Goal: Transaction & Acquisition: Purchase product/service

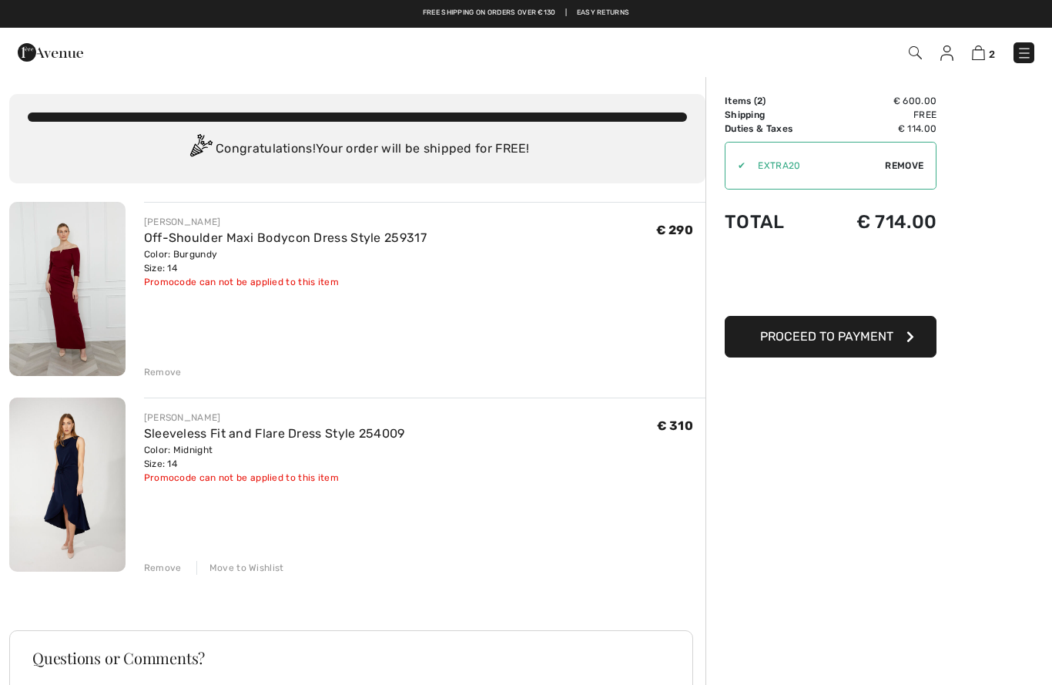
click at [1026, 59] on img at bounding box center [1024, 52] width 15 height 15
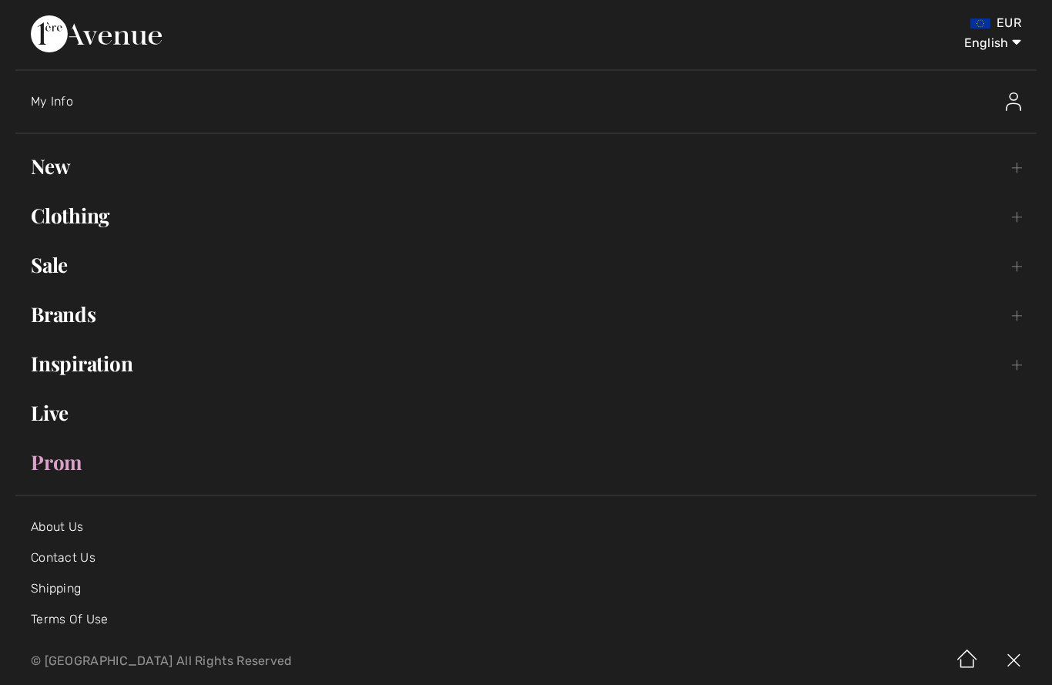
click at [101, 221] on link "Clothing Toggle submenu" at bounding box center [526, 216] width 1022 height 34
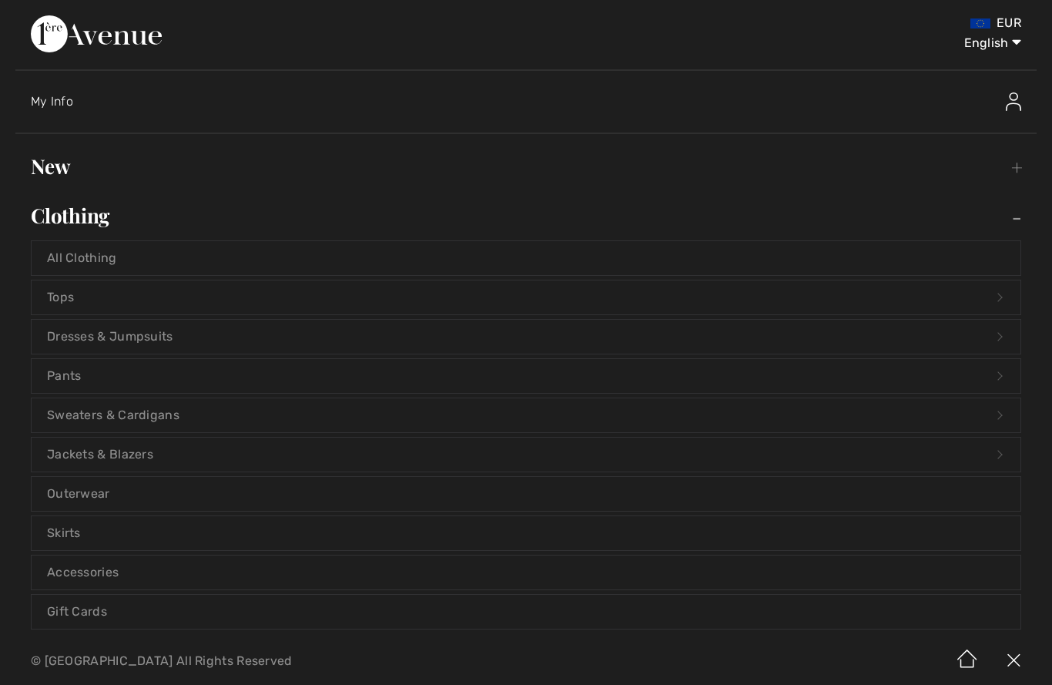
click at [122, 335] on link "Dresses & Jumpsuits Open submenu" at bounding box center [526, 337] width 989 height 34
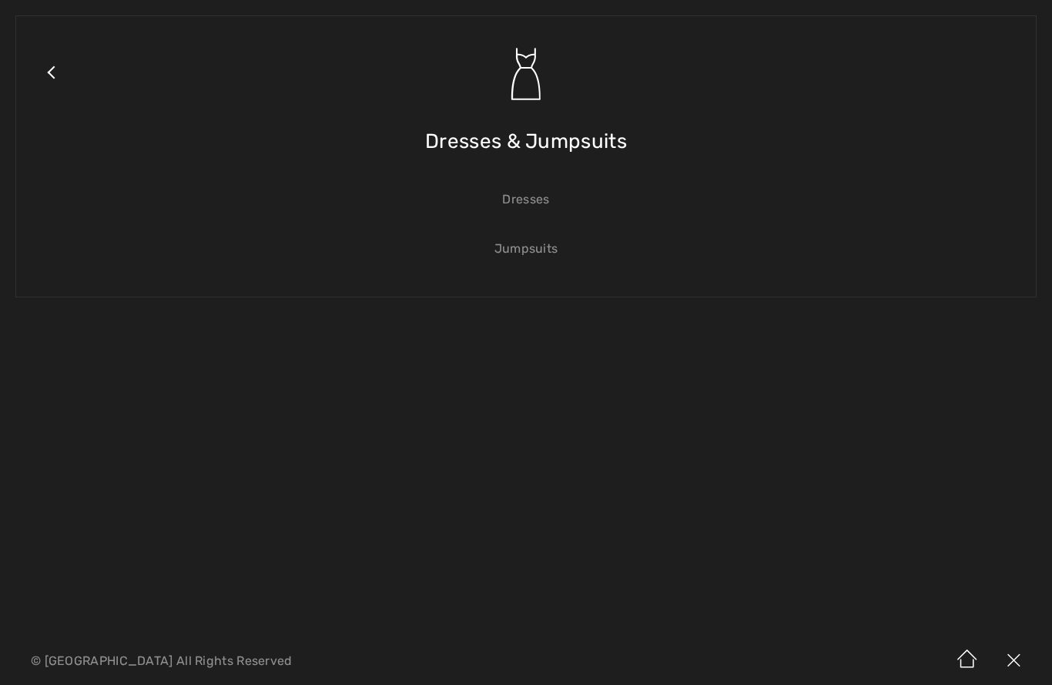
click at [537, 193] on link "Dresses" at bounding box center [526, 200] width 989 height 34
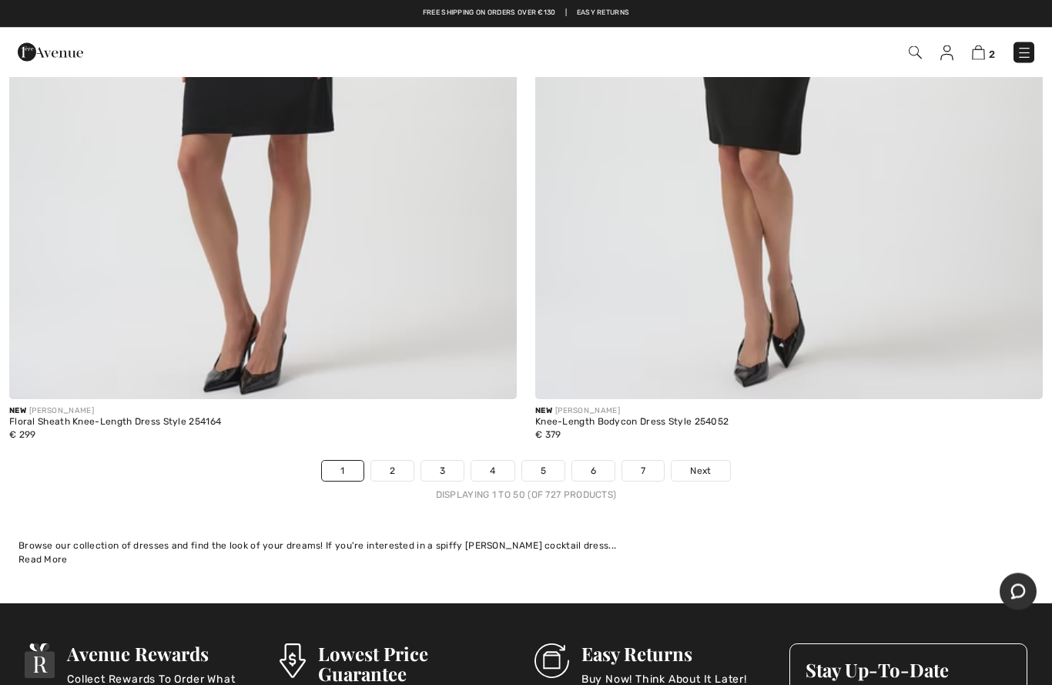
scroll to position [21081, 0]
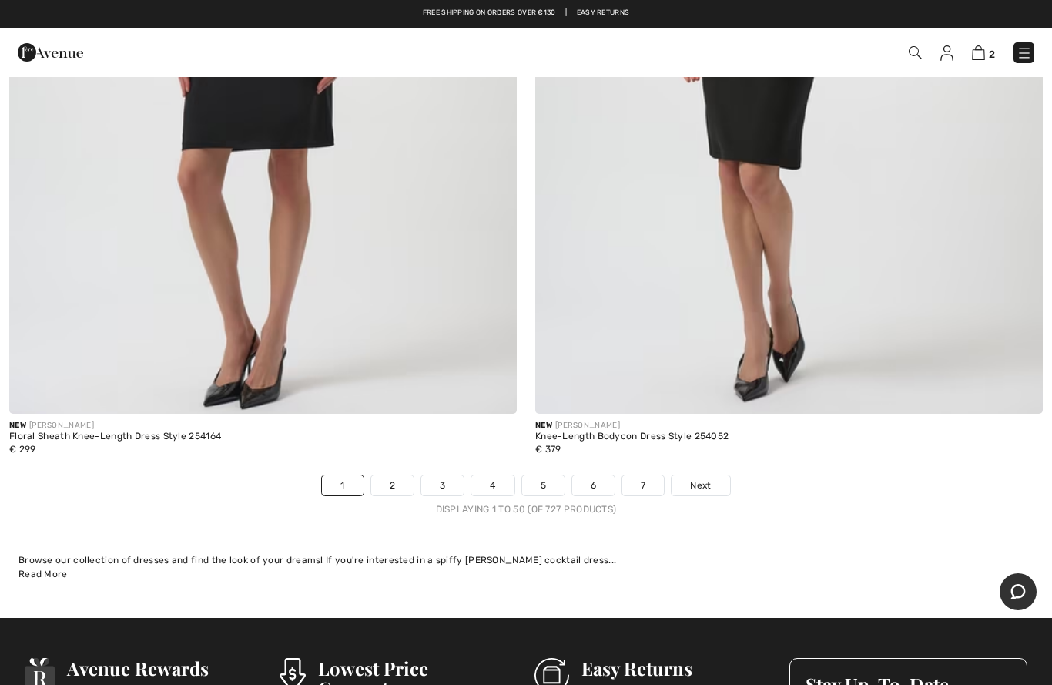
click at [395, 475] on link "2" at bounding box center [392, 485] width 42 height 20
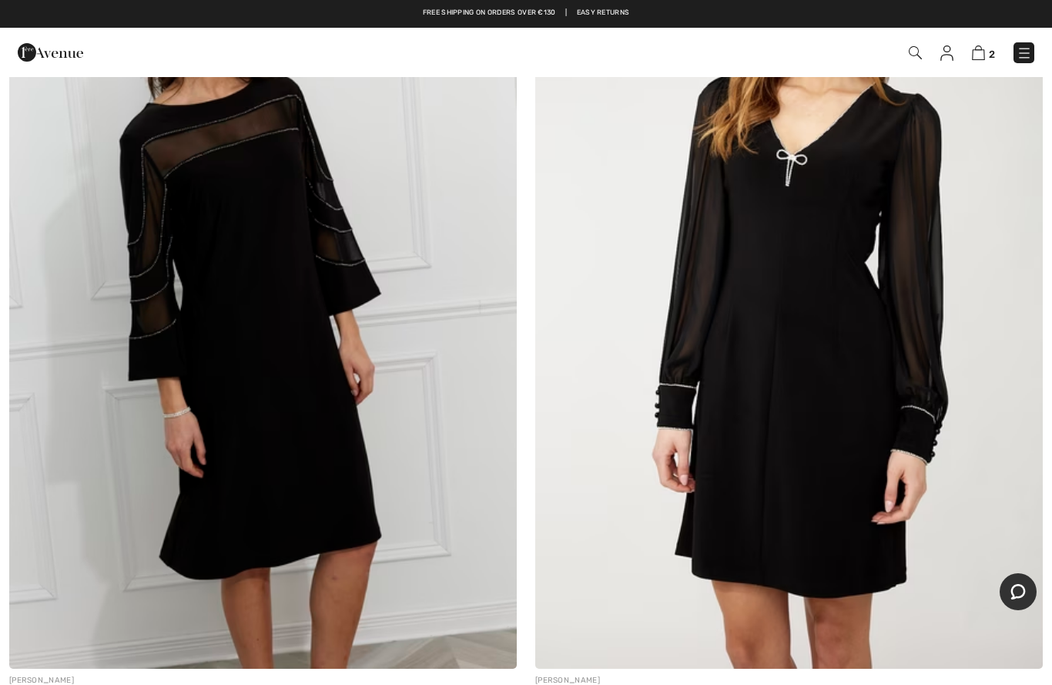
scroll to position [1190, 0]
click at [847, 472] on img at bounding box center [789, 290] width 508 height 762
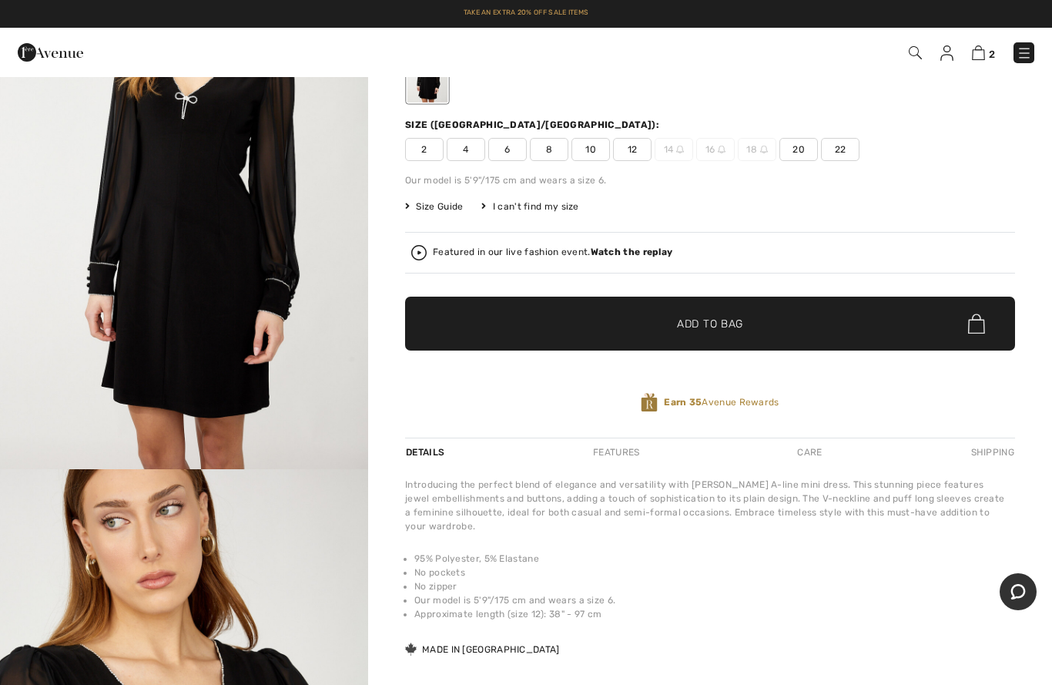
scroll to position [153, 0]
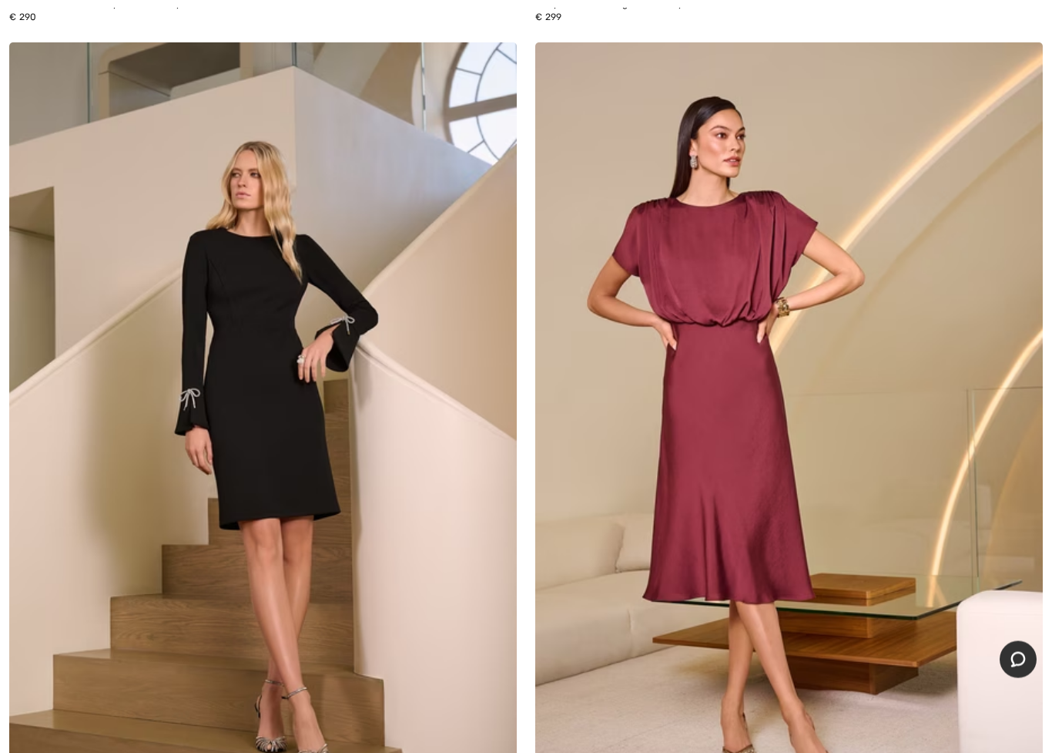
scroll to position [8617, 0]
click at [195, 653] on img at bounding box center [263, 423] width 508 height 762
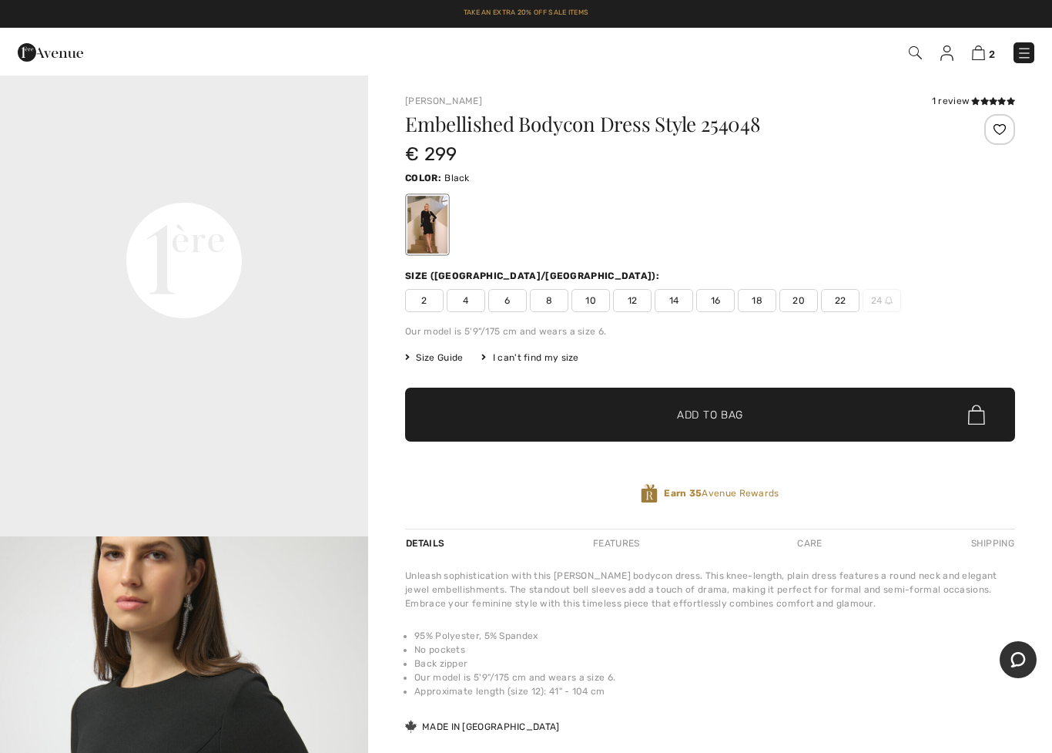
scroll to position [1198, 0]
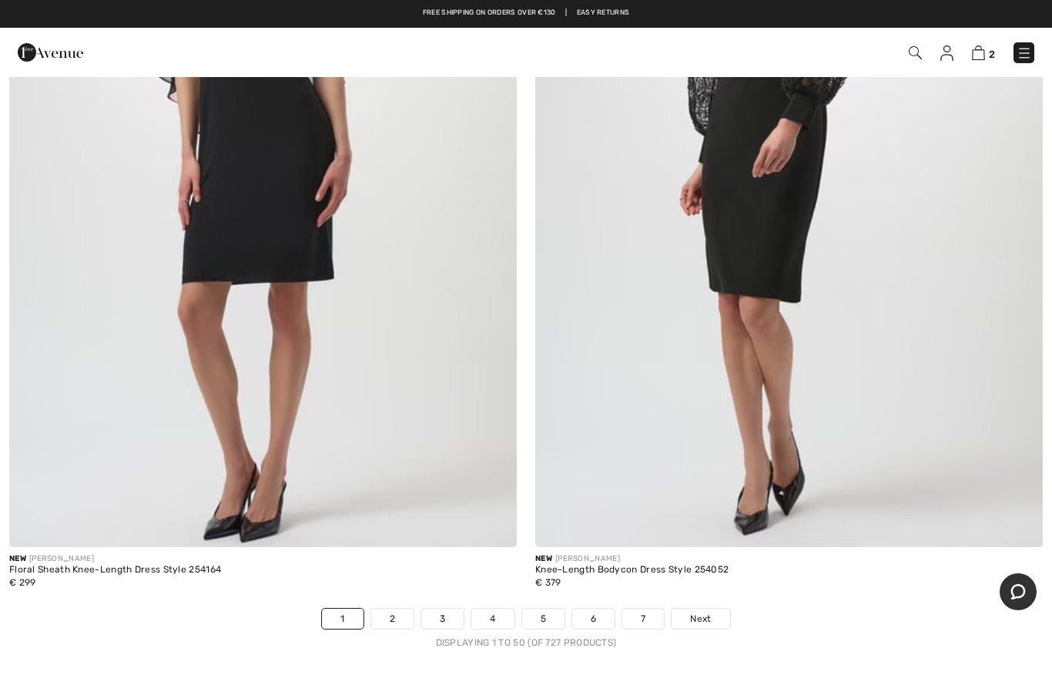
scroll to position [20945, 0]
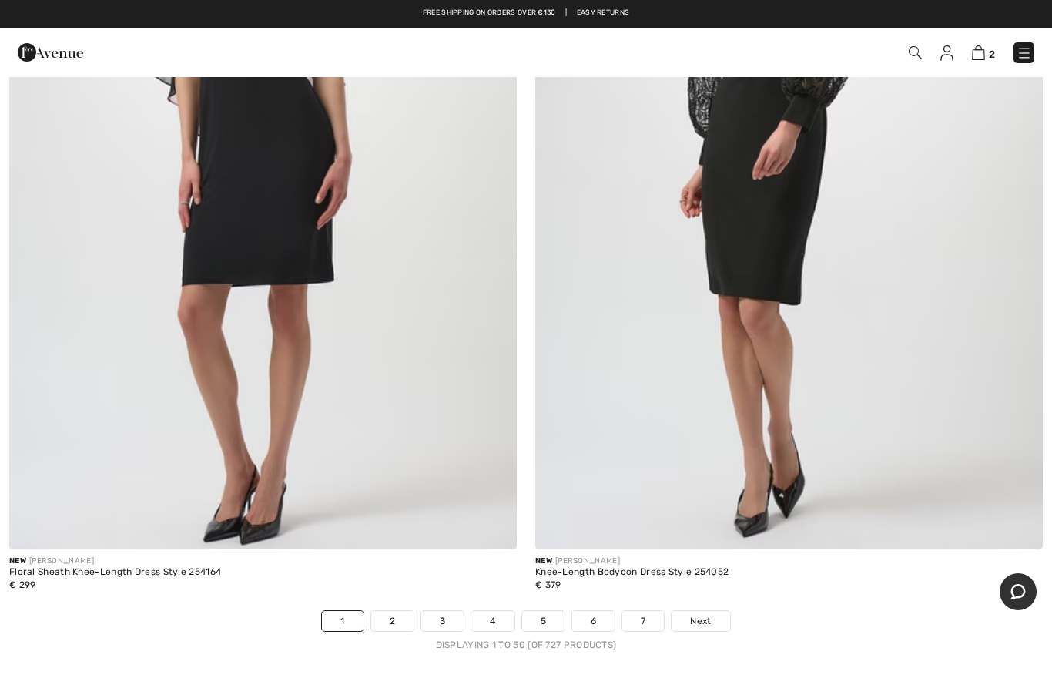
click at [387, 612] on link "2" at bounding box center [392, 621] width 42 height 20
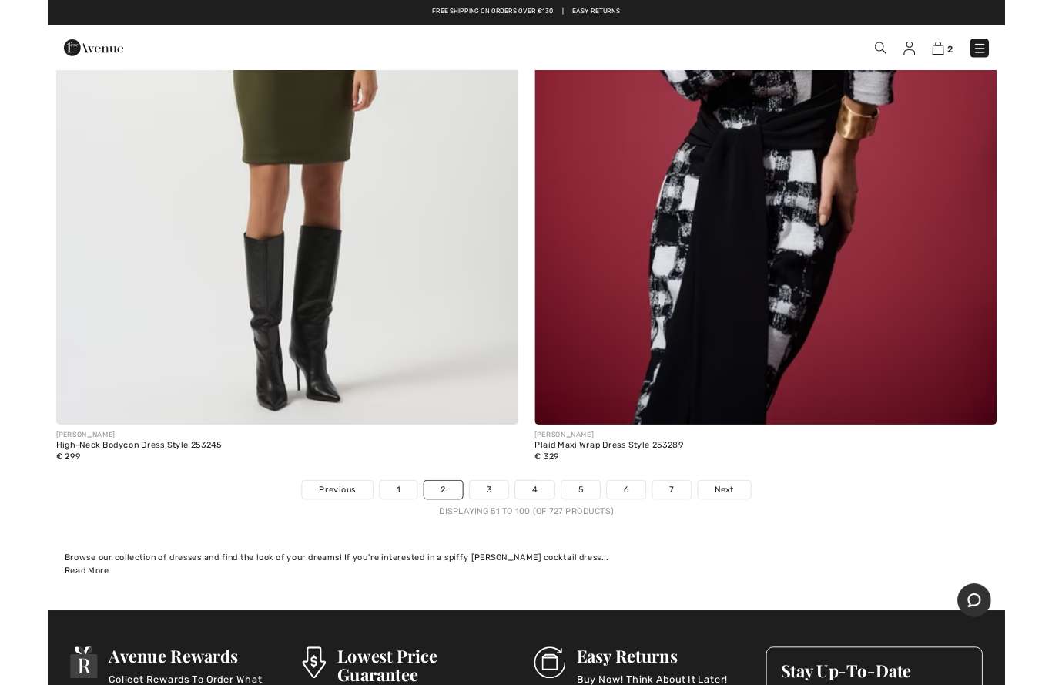
scroll to position [21027, 0]
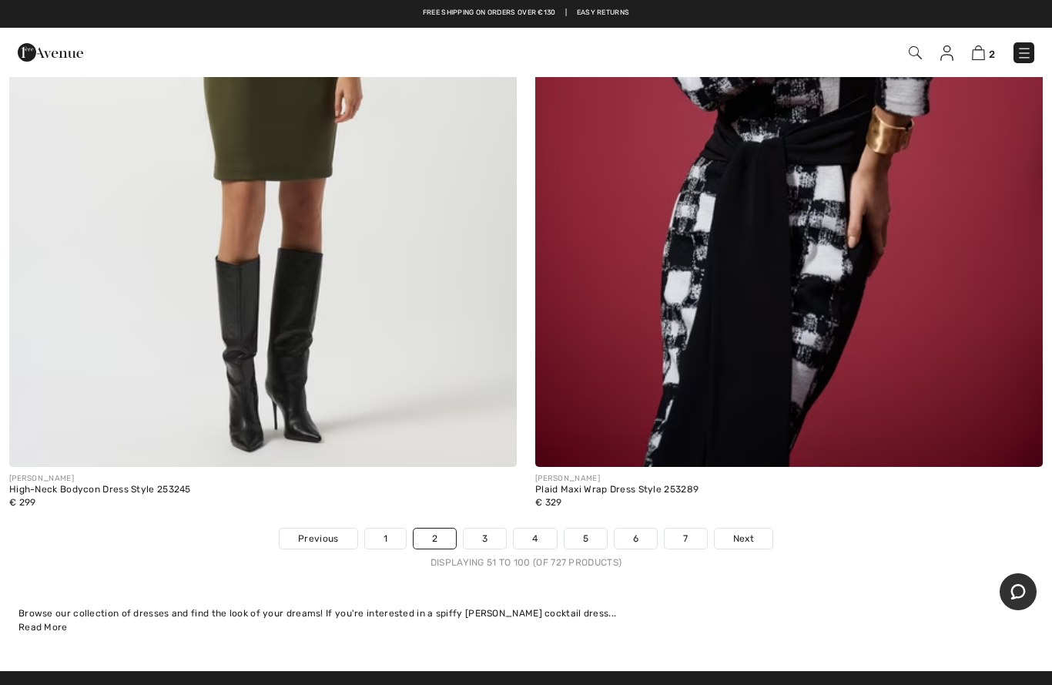
click at [478, 528] on link "3" at bounding box center [485, 538] width 42 height 20
click at [487, 528] on link "3" at bounding box center [485, 538] width 42 height 20
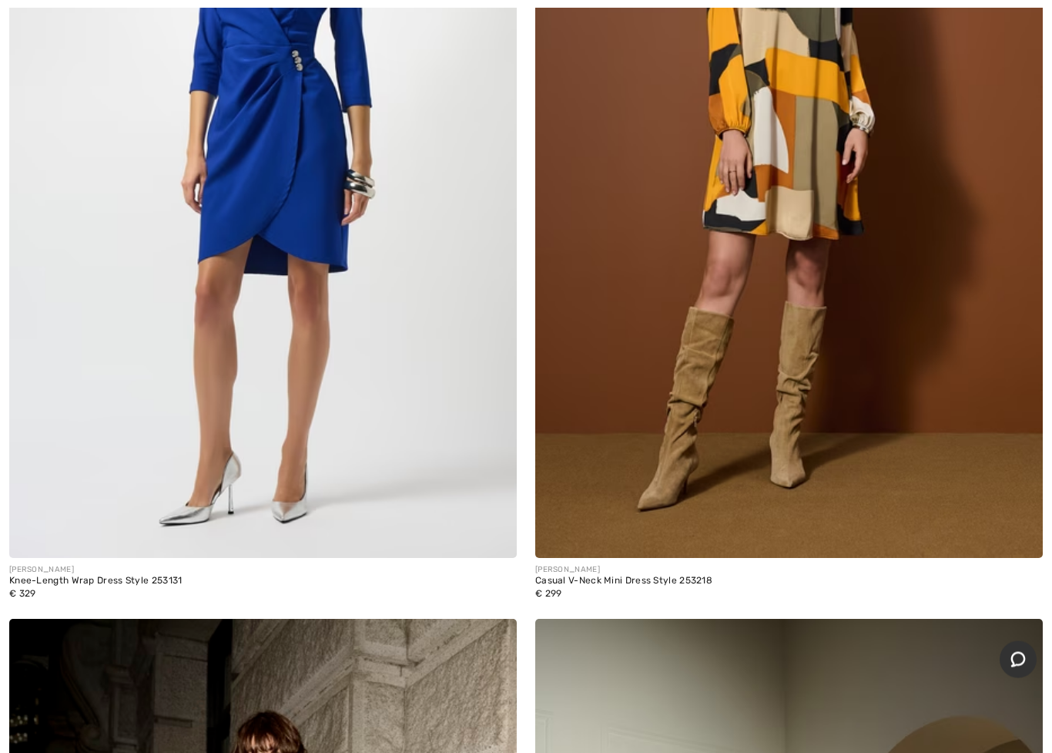
scroll to position [2947, 0]
click at [127, 579] on div "Knee-Length Wrap Dress Style 253131" at bounding box center [95, 580] width 173 height 11
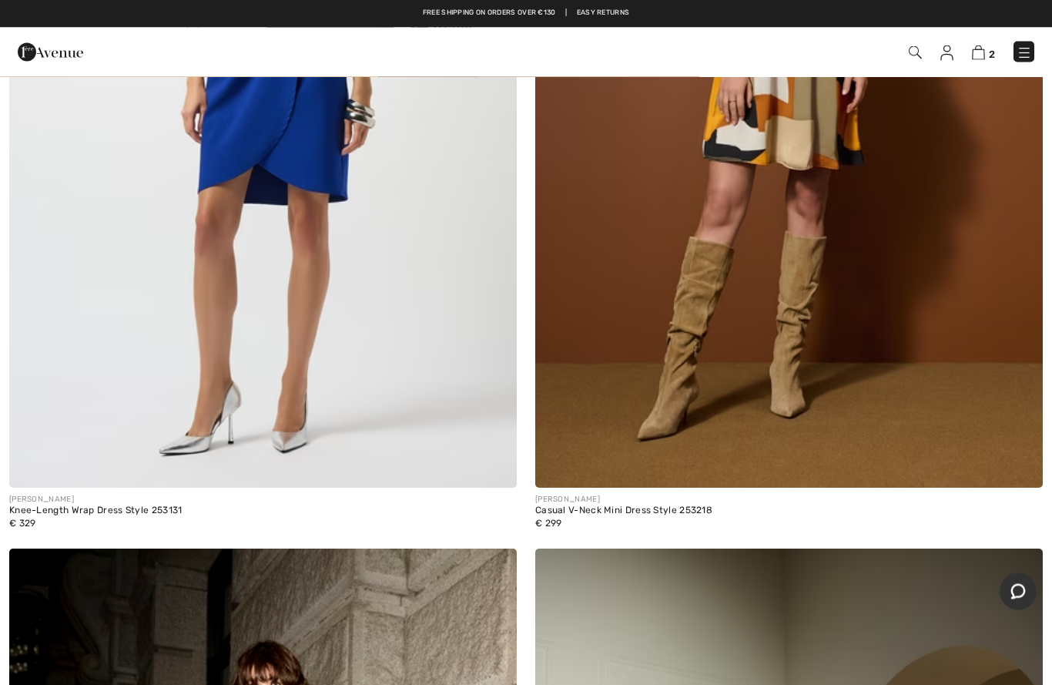
scroll to position [2963, 0]
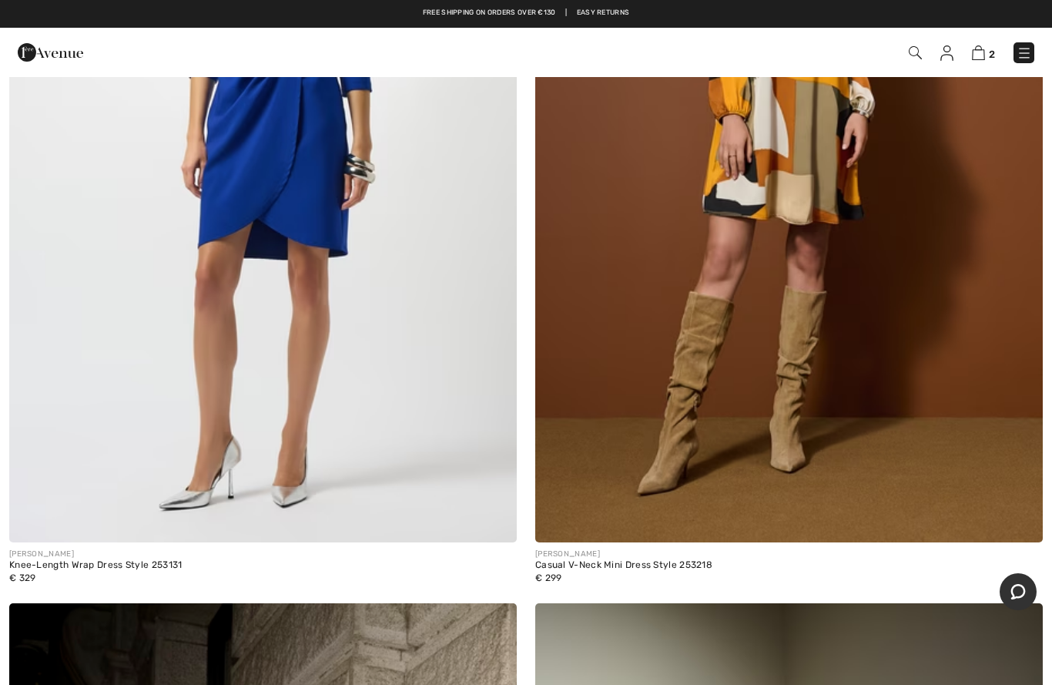
click at [121, 427] on img at bounding box center [263, 161] width 508 height 762
click at [25, 560] on div "Knee-Length Wrap Dress Style 253131" at bounding box center [95, 565] width 173 height 11
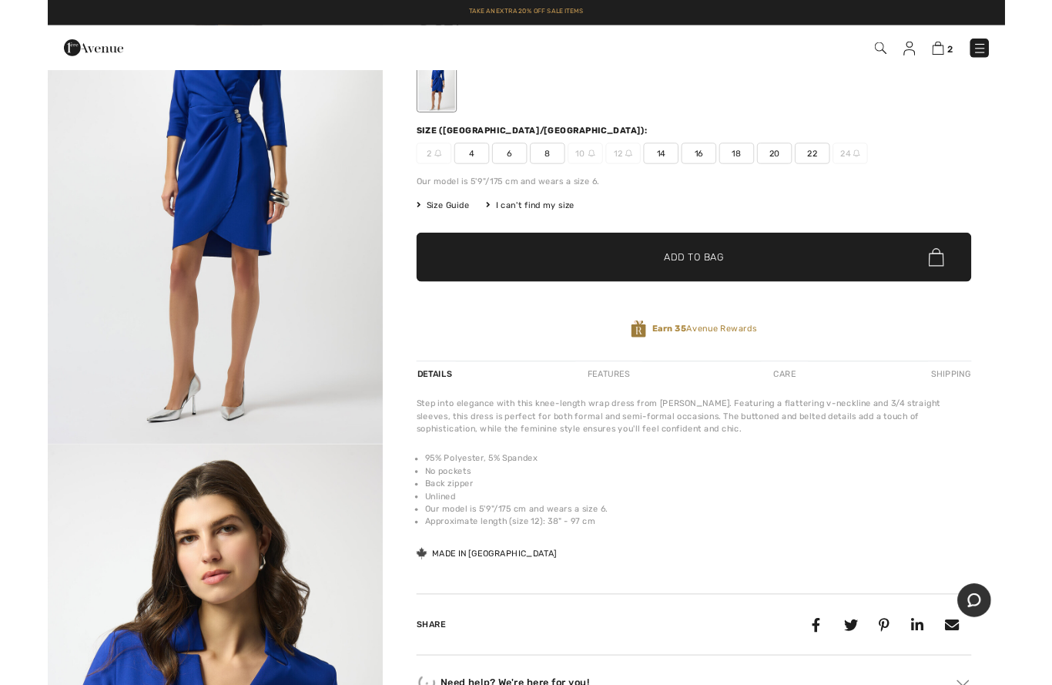
scroll to position [136, 0]
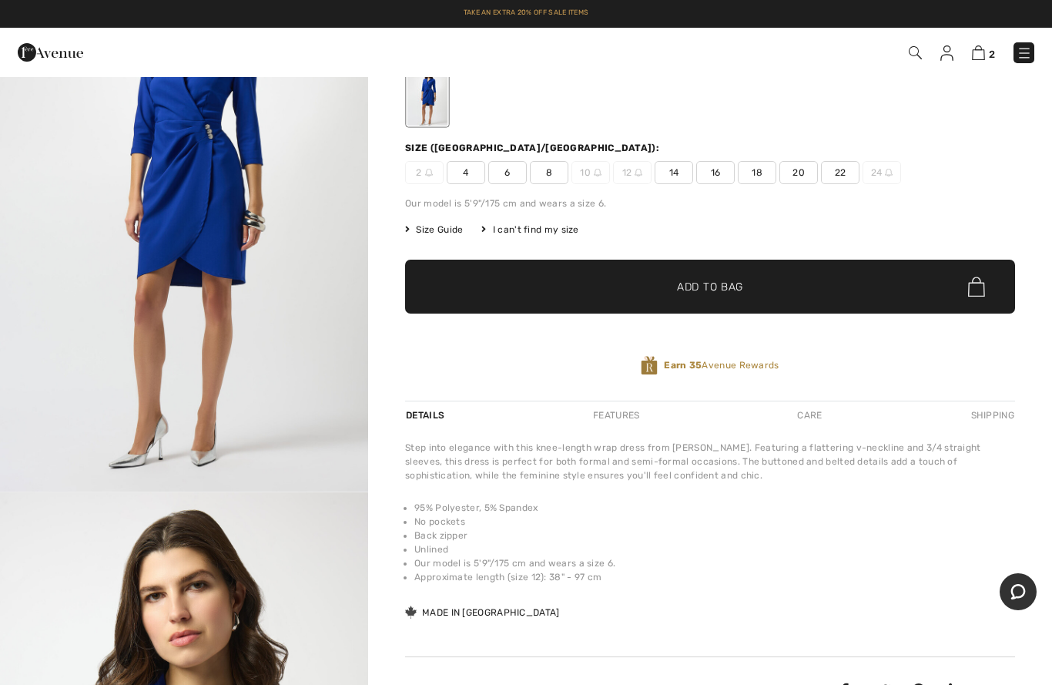
click at [678, 171] on span "14" at bounding box center [674, 172] width 39 height 23
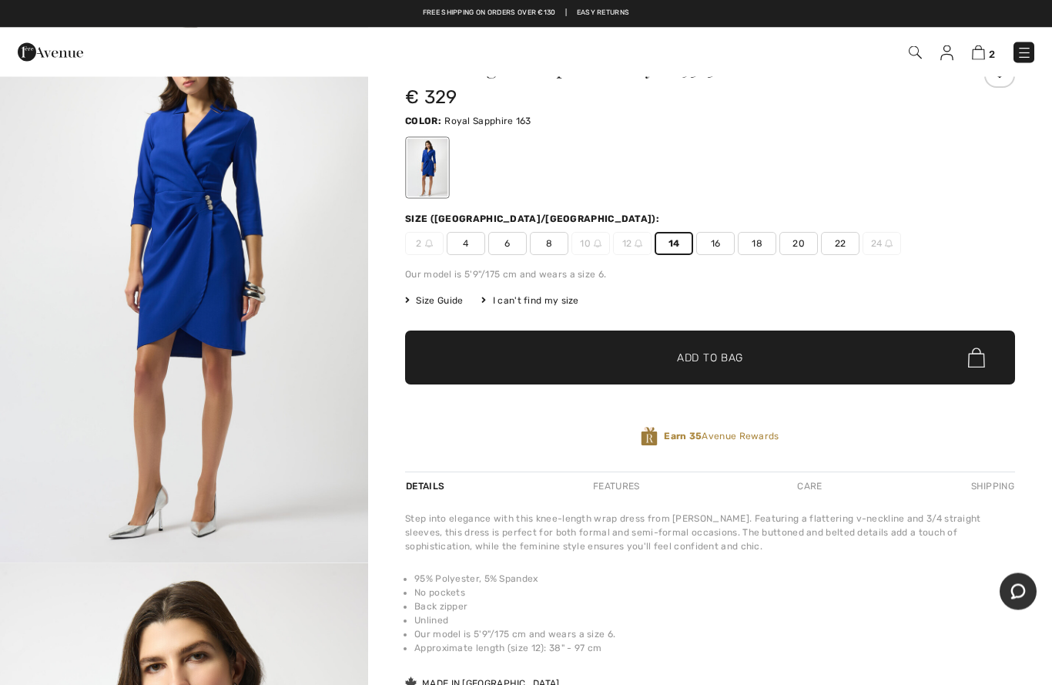
scroll to position [54, 0]
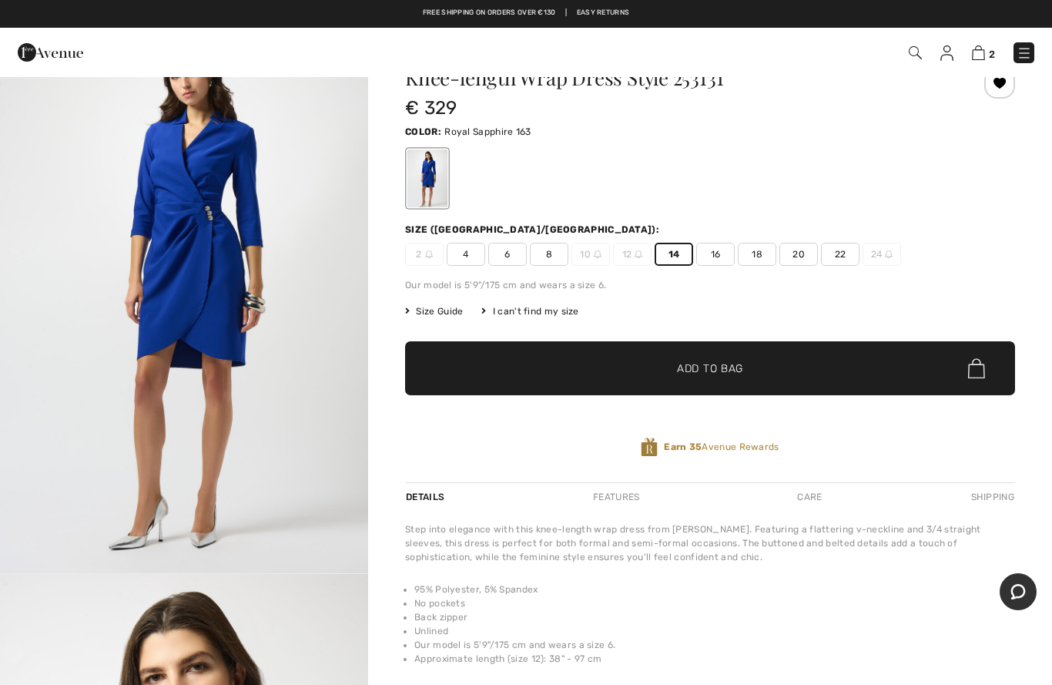
click at [710, 367] on span "Add to Bag" at bounding box center [710, 369] width 66 height 16
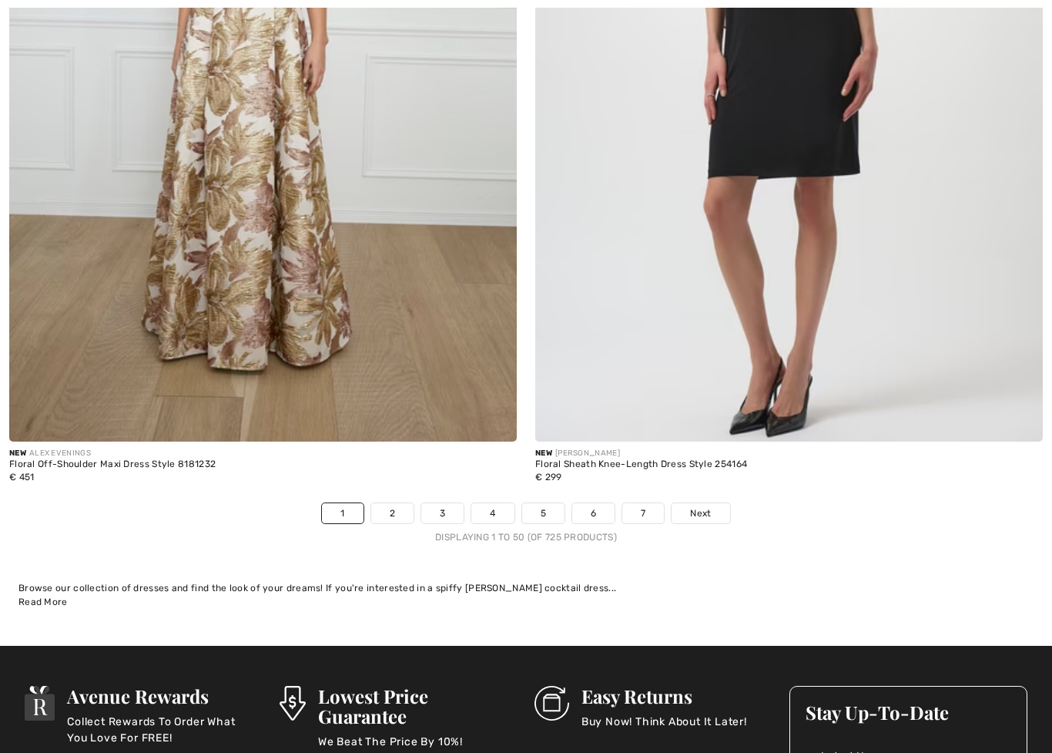
scroll to position [21071, 0]
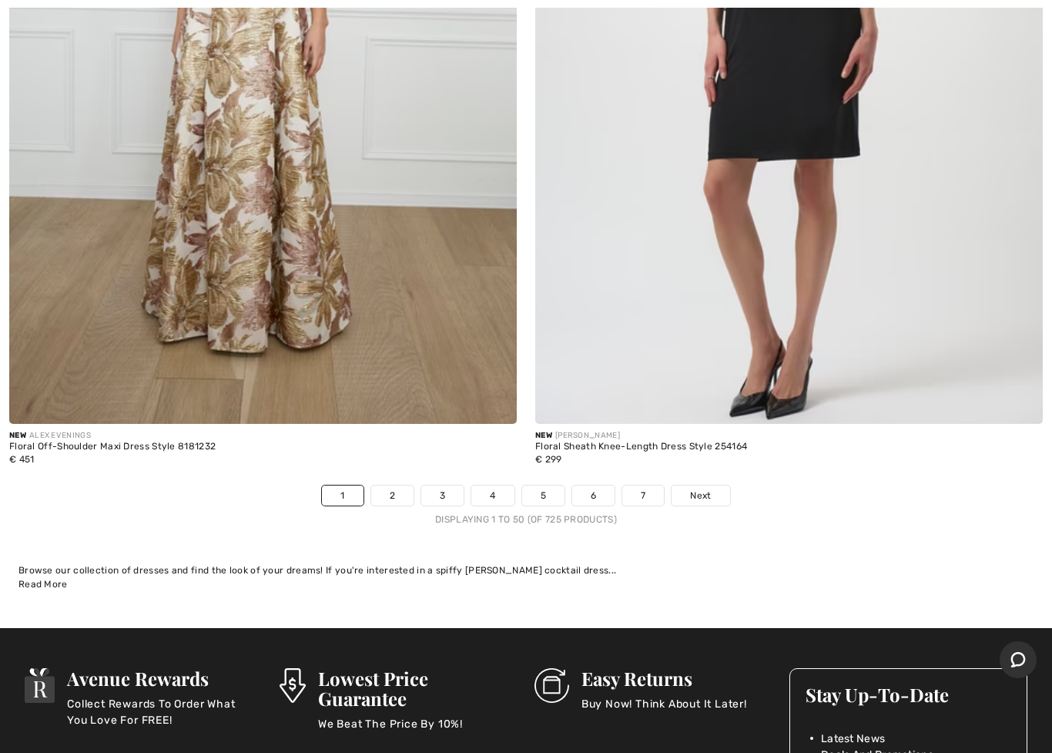
click at [502, 490] on link "4" at bounding box center [492, 495] width 42 height 20
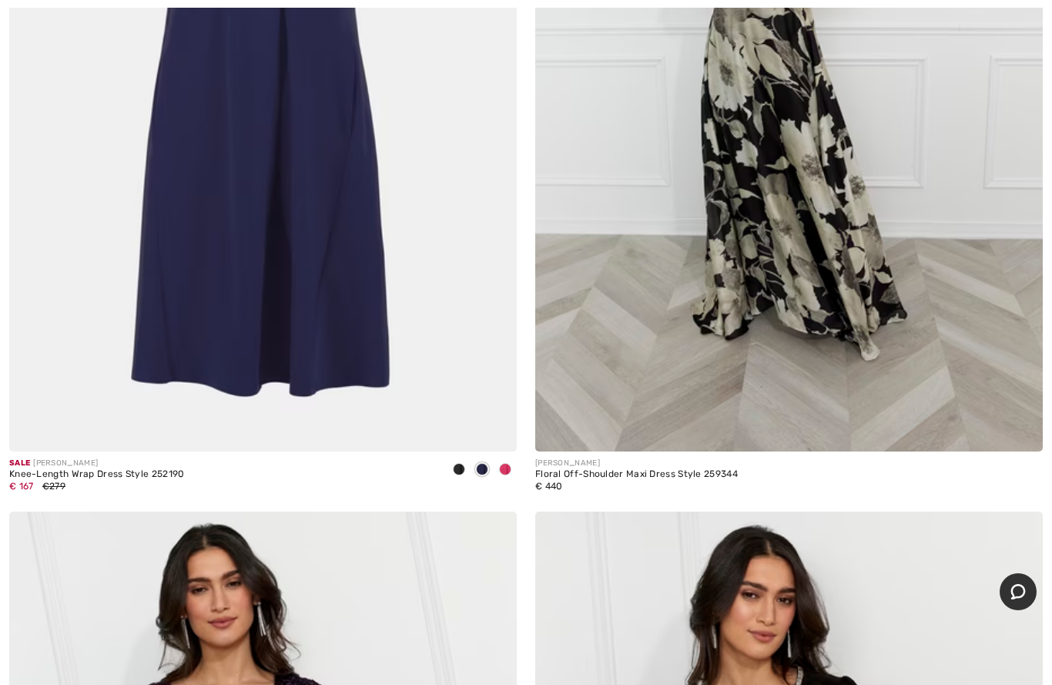
scroll to position [7324, 0]
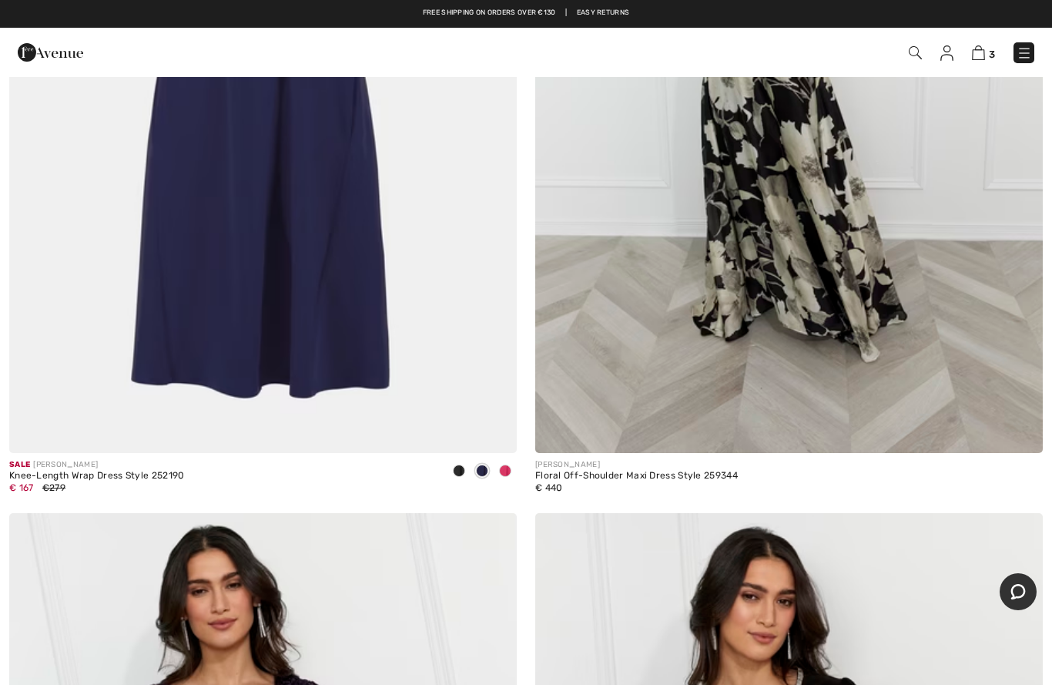
click at [51, 471] on div "Knee-Length Wrap Dress Style 252190" at bounding box center [97, 476] width 176 height 11
click at [511, 472] on div at bounding box center [505, 471] width 23 height 25
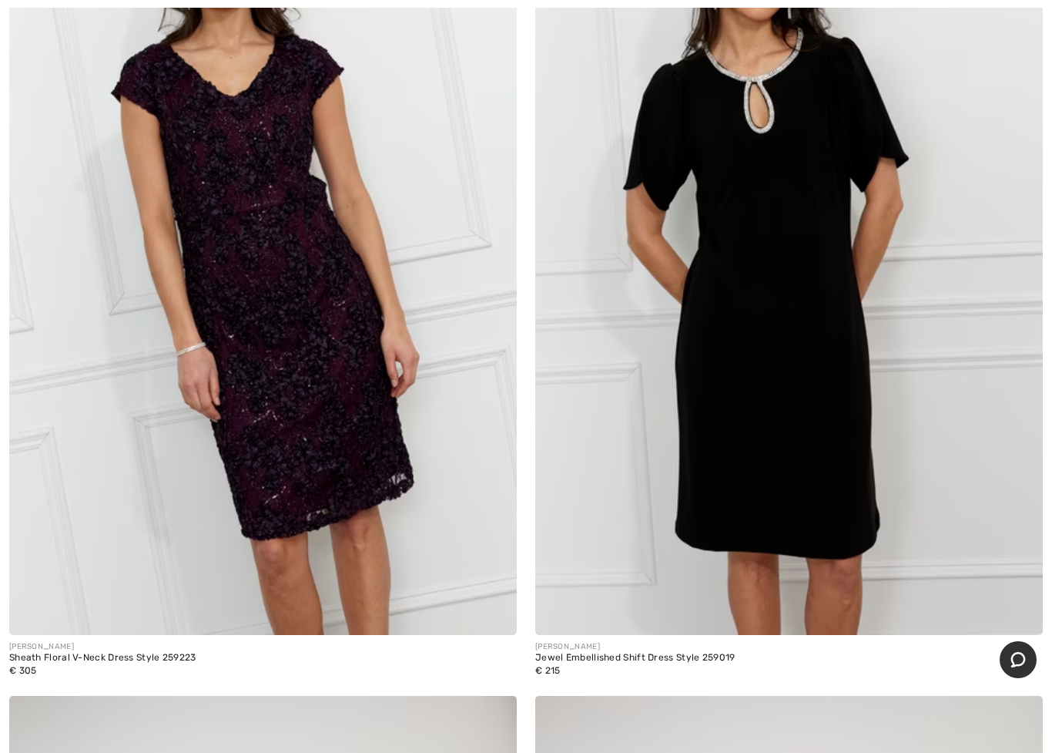
scroll to position [7964, 0]
click at [627, 653] on div "Jewel Embellished Shift Dress Style 259019" at bounding box center [635, 658] width 200 height 11
click at [673, 653] on div "Jewel Embellished Shift Dress Style 259019" at bounding box center [635, 658] width 200 height 11
click at [703, 641] on div "[PERSON_NAME]" at bounding box center [635, 647] width 200 height 12
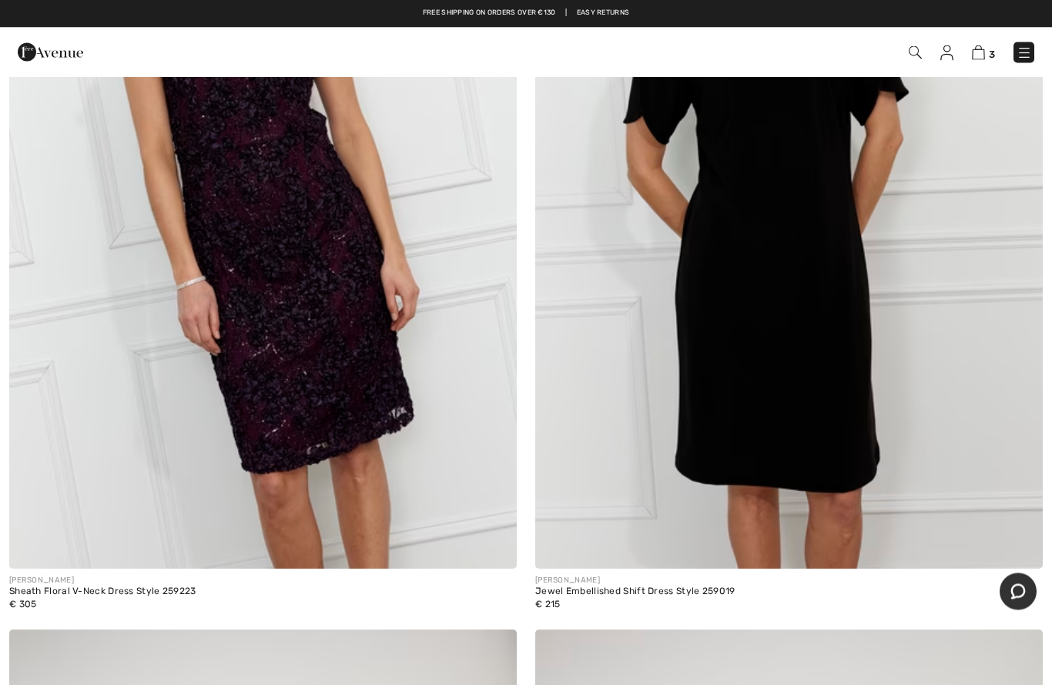
scroll to position [8008, 0]
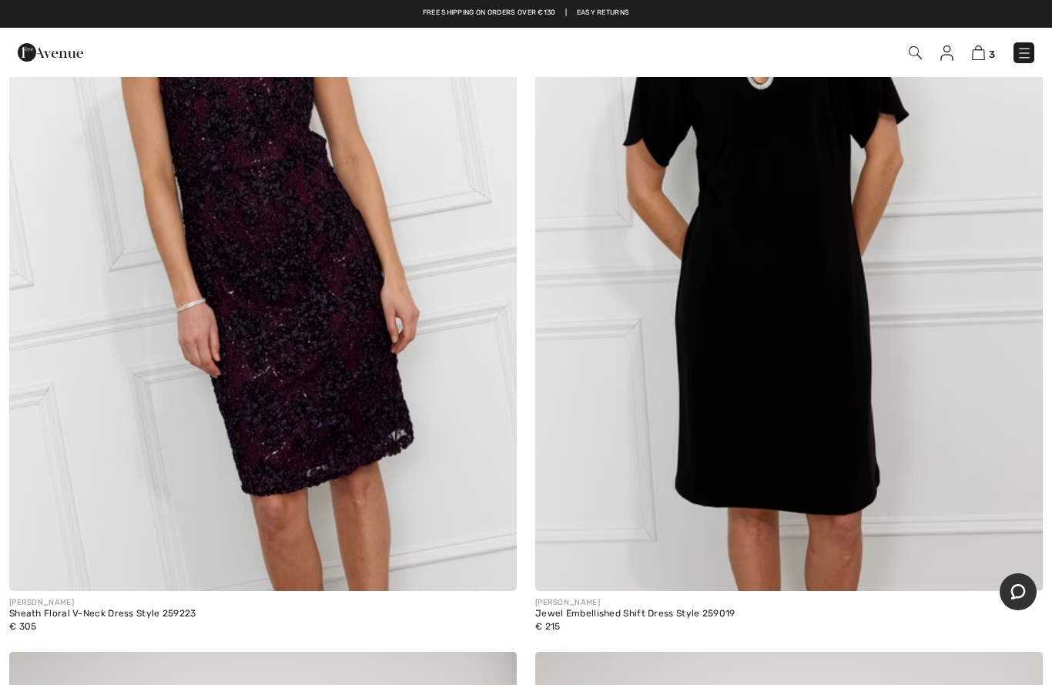
click at [558, 609] on div "Jewel Embellished Shift Dress Style 259019" at bounding box center [635, 614] width 200 height 11
click at [564, 623] on div "€ 215" at bounding box center [635, 626] width 200 height 14
click at [809, 398] on img at bounding box center [789, 210] width 508 height 762
click at [906, 413] on img at bounding box center [789, 210] width 508 height 762
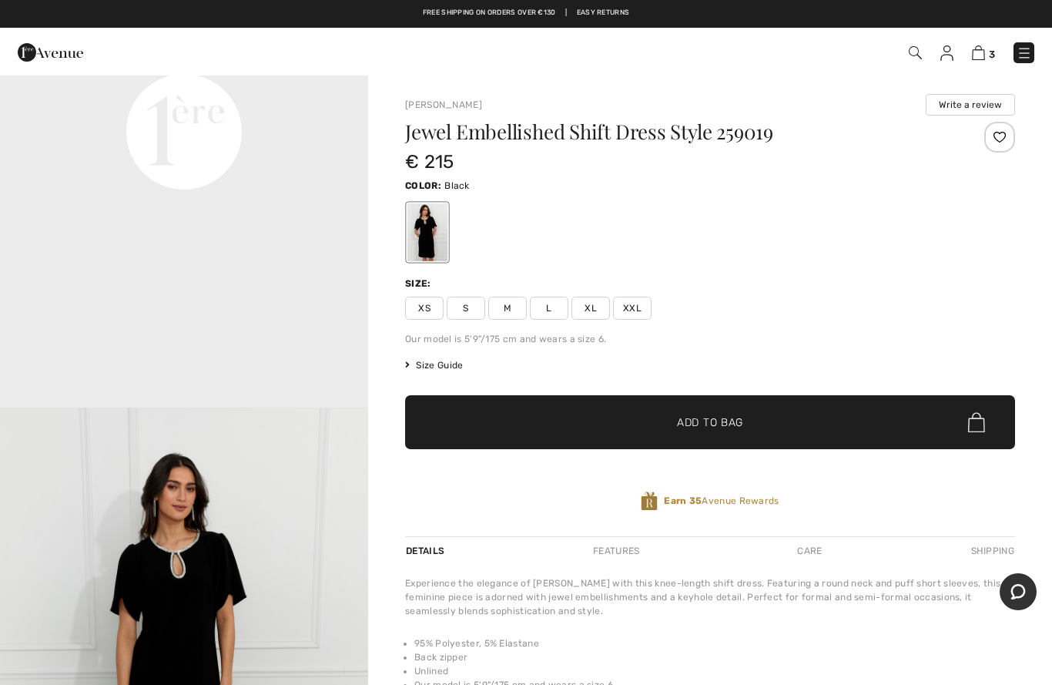
scroll to position [1316, 0]
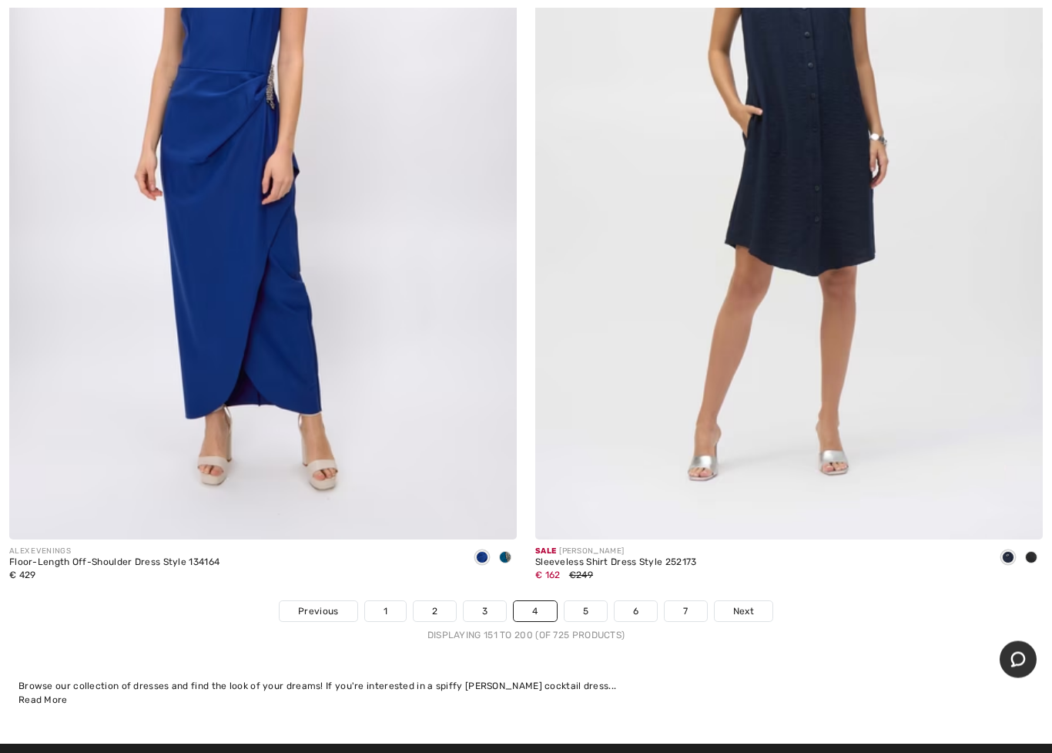
scroll to position [20955, 0]
click at [582, 601] on link "5" at bounding box center [586, 611] width 42 height 20
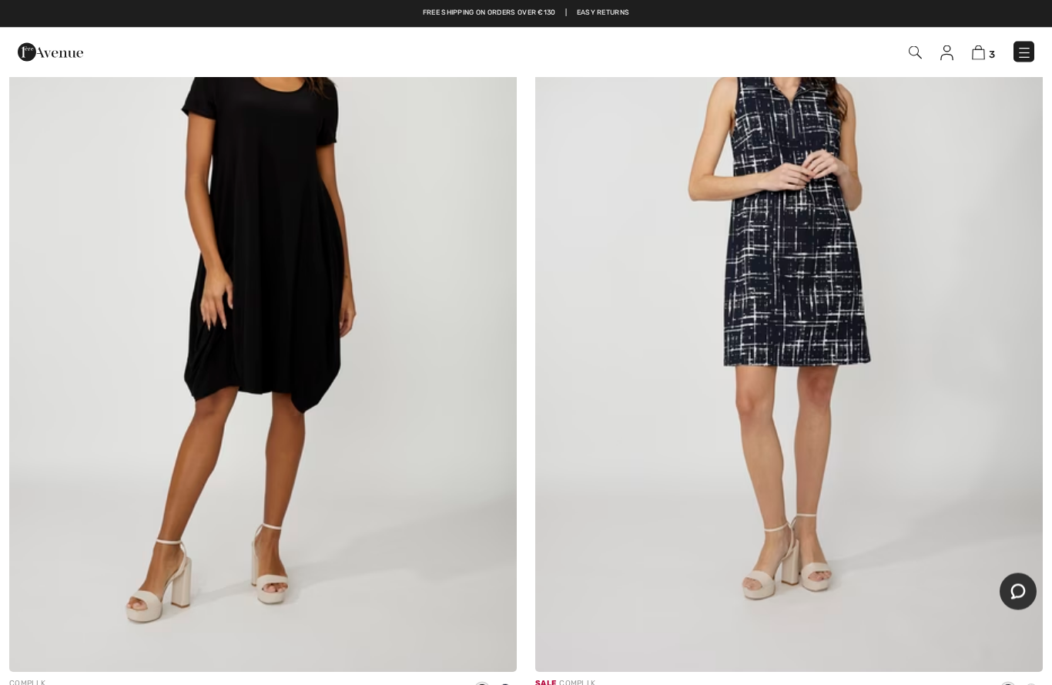
scroll to position [8749, 0]
click at [49, 46] on img at bounding box center [50, 52] width 65 height 31
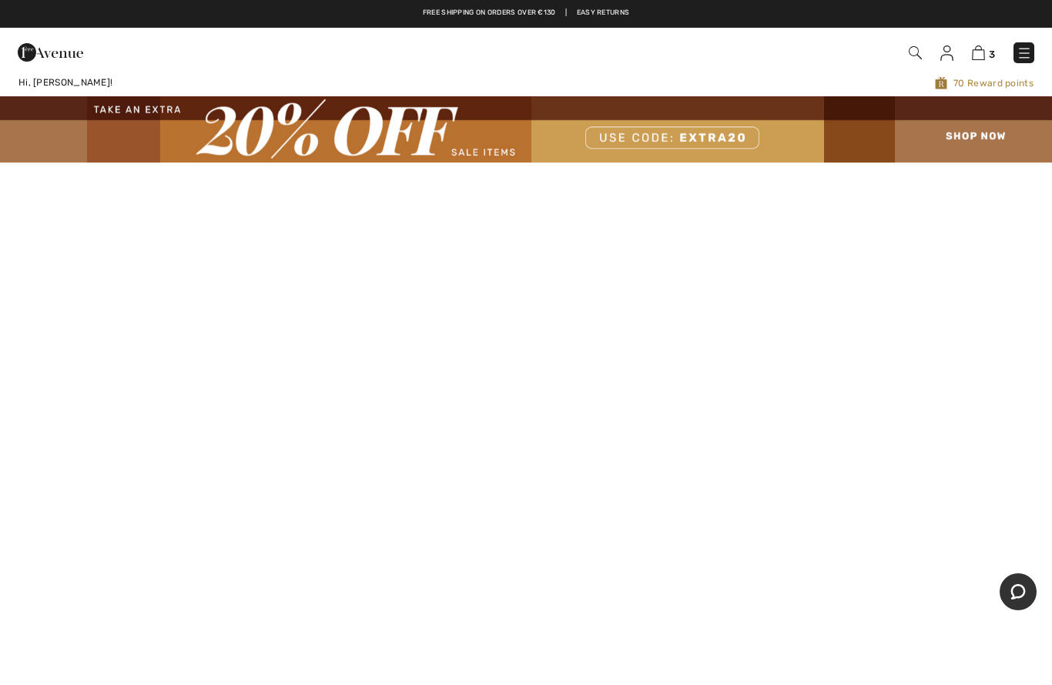
click at [676, 142] on img at bounding box center [526, 128] width 1052 height 65
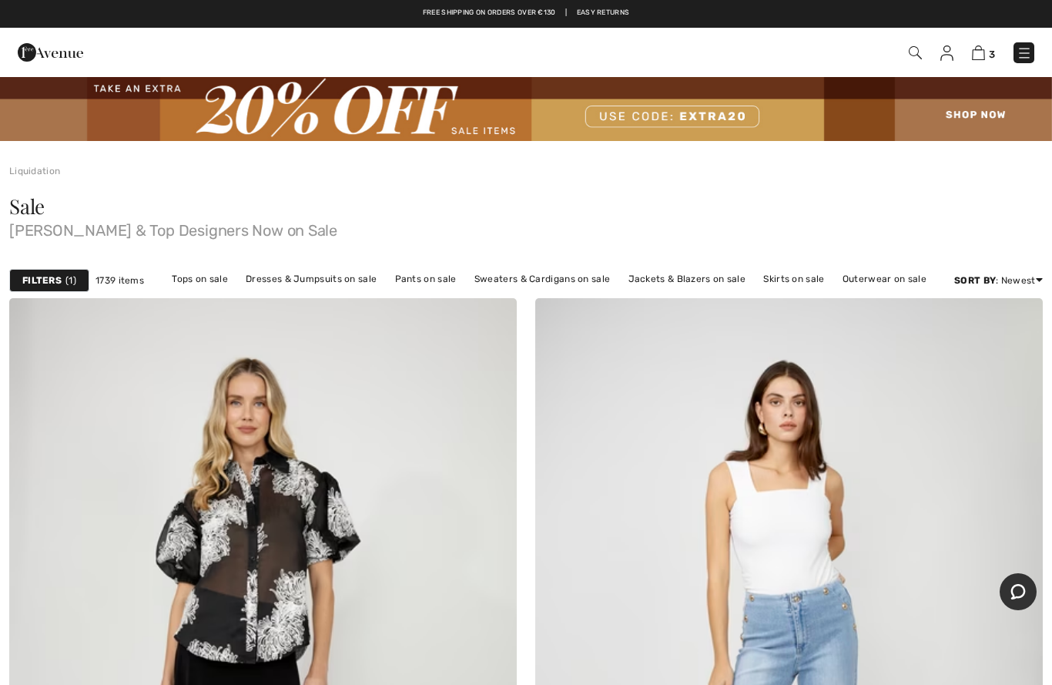
click at [334, 286] on link "Dresses & Jumpsuits on sale" at bounding box center [311, 279] width 146 height 20
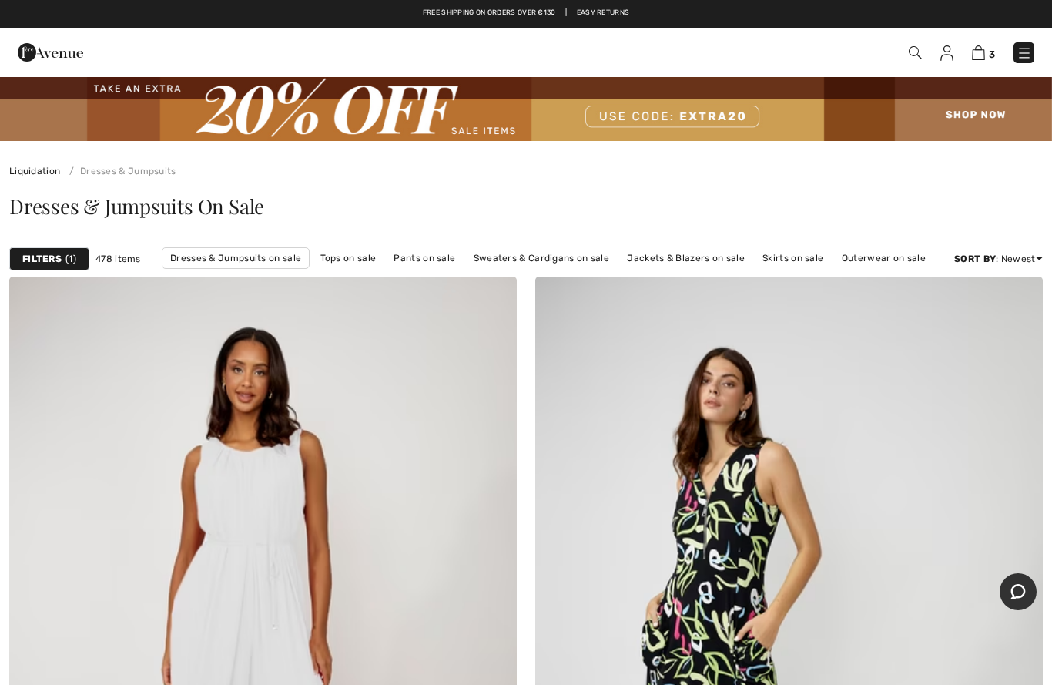
click at [975, 51] on img at bounding box center [978, 52] width 13 height 15
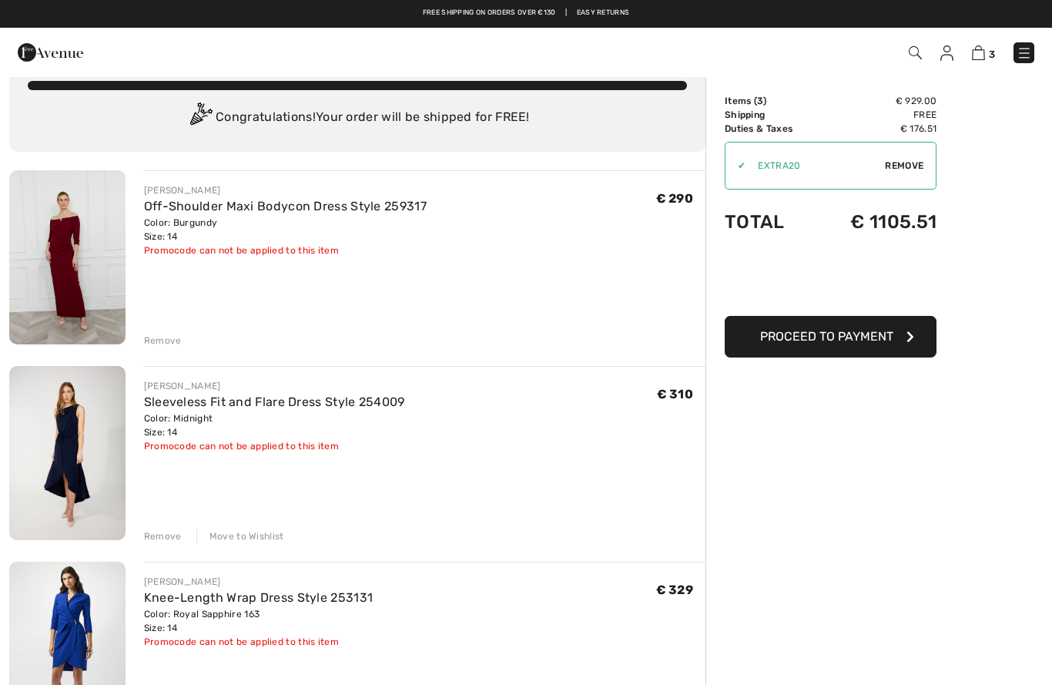
scroll to position [29, 0]
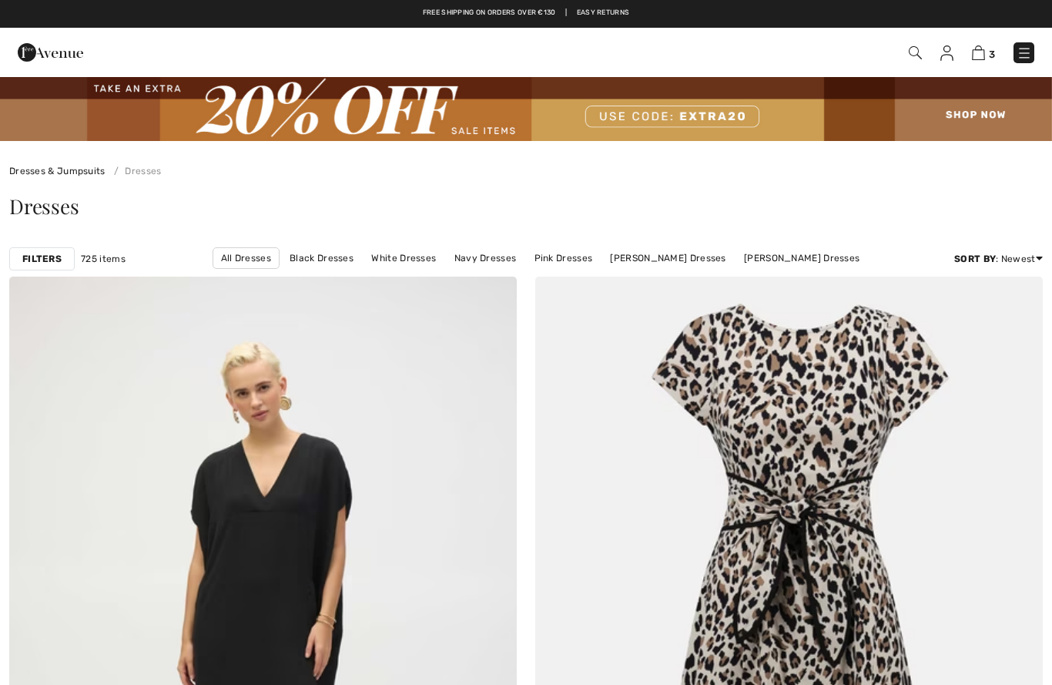
scroll to position [8749, 0]
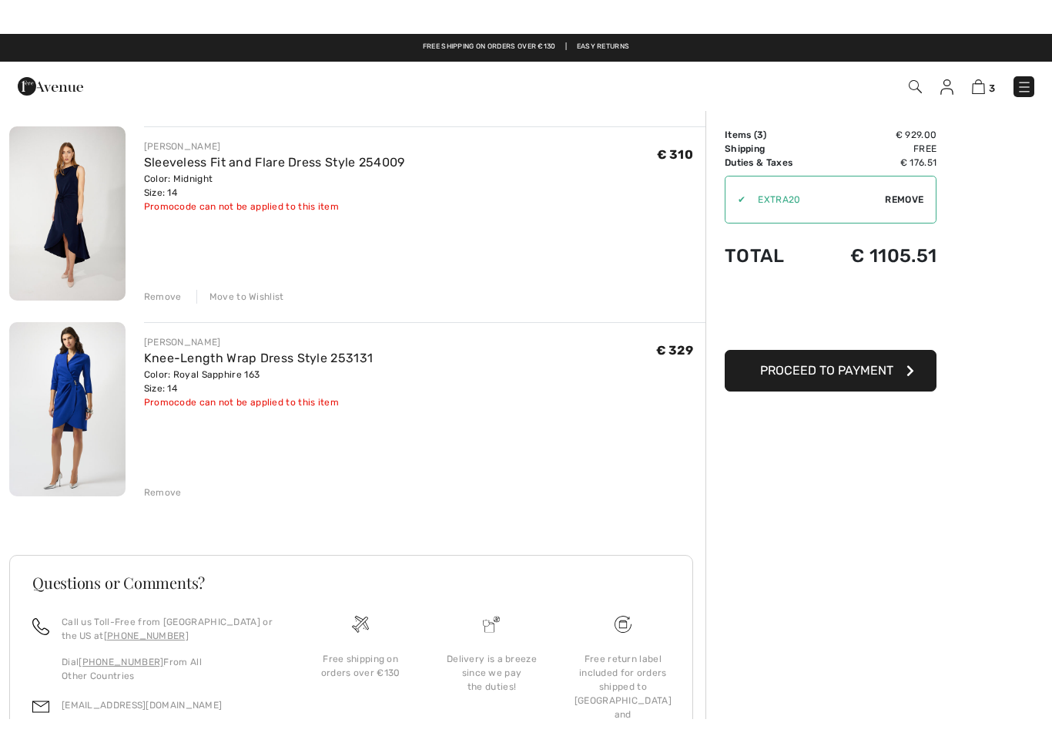
scroll to position [306, 0]
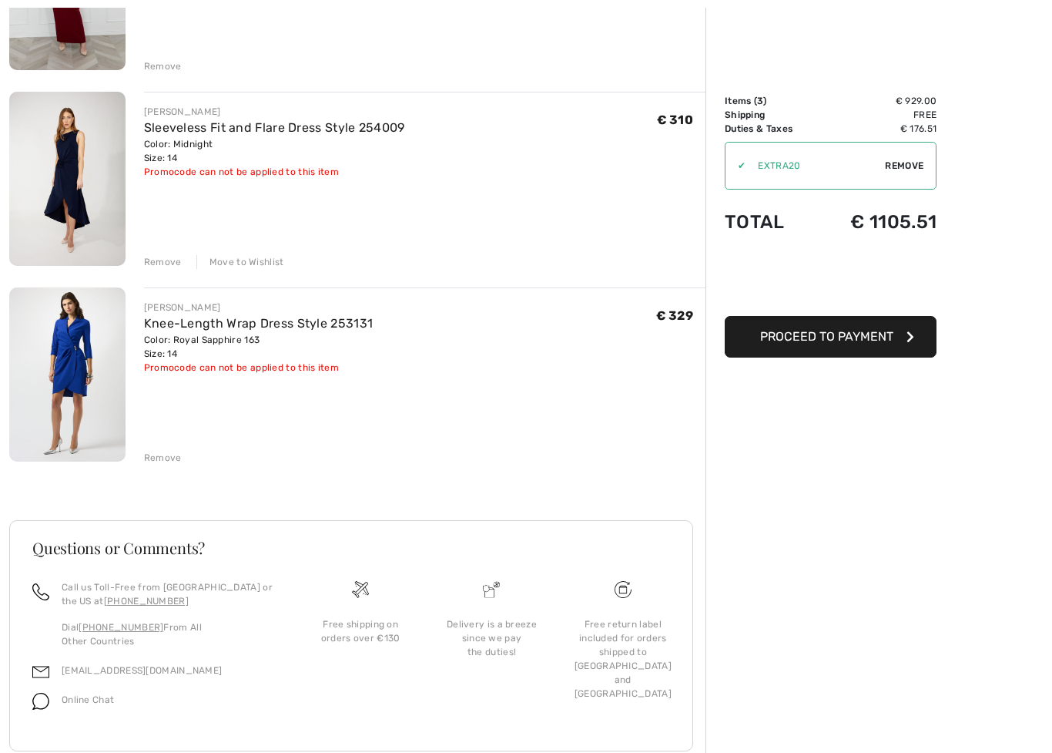
click at [841, 508] on div "Order Summary Details Items ( 3 ) € 929.00 Promo code € 0.00 Shipping Free Tax1…" at bounding box center [879, 280] width 347 height 1020
click at [840, 336] on span "Proceed to Payment" at bounding box center [826, 336] width 133 height 15
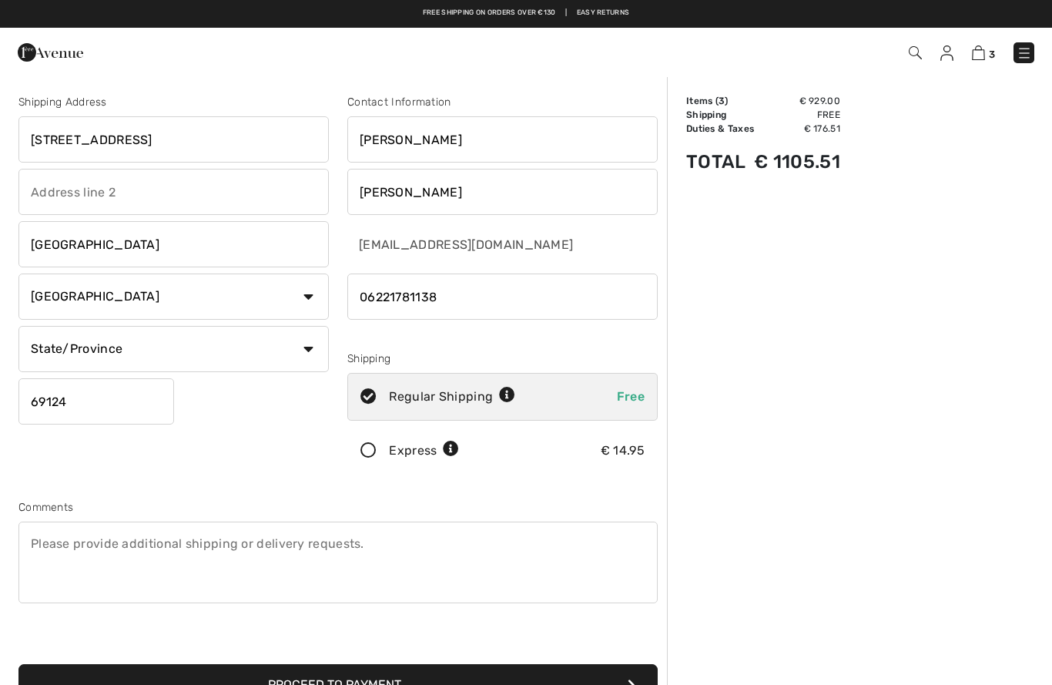
click at [242, 348] on select "State/Province Baden-Württemberg Bayern Berlin Brandenburg Bremen Hamburg Hesse…" at bounding box center [173, 349] width 310 height 46
select select "BAW"
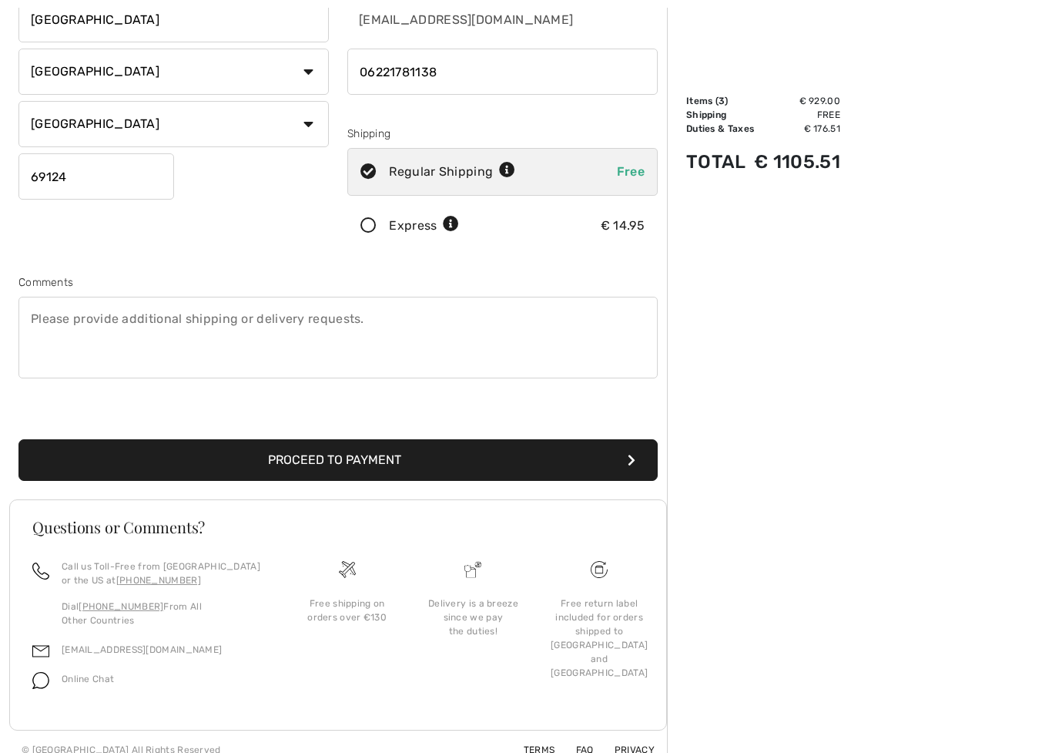
scroll to position [241, 0]
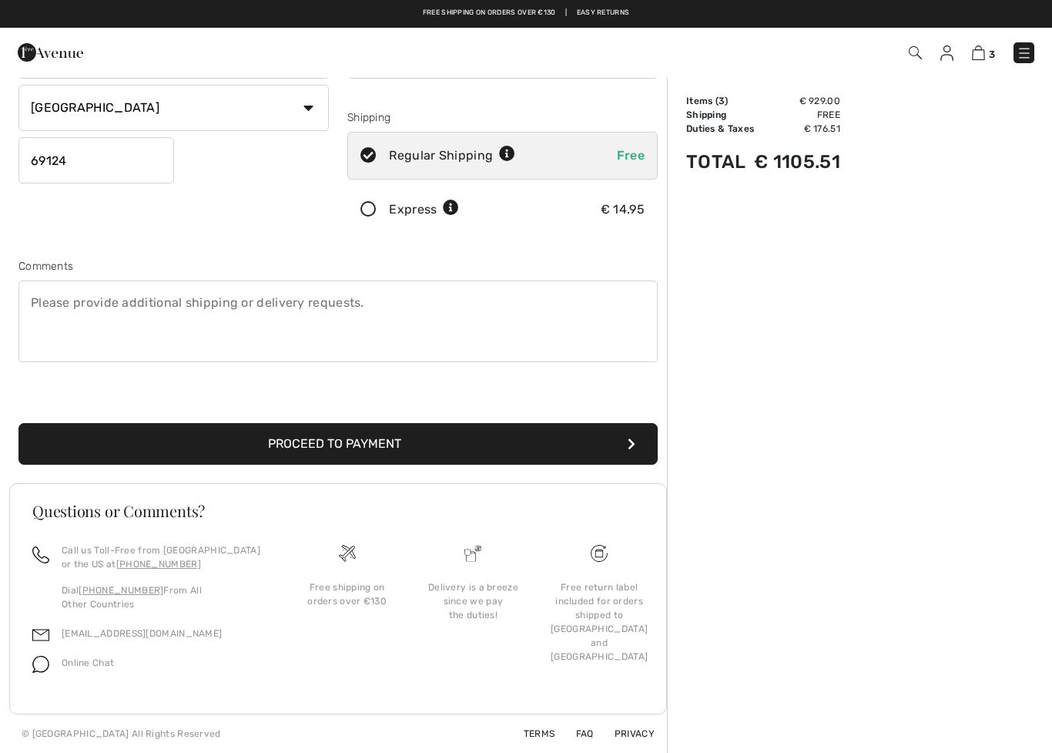
click at [394, 443] on button "Proceed to Payment" at bounding box center [337, 444] width 639 height 42
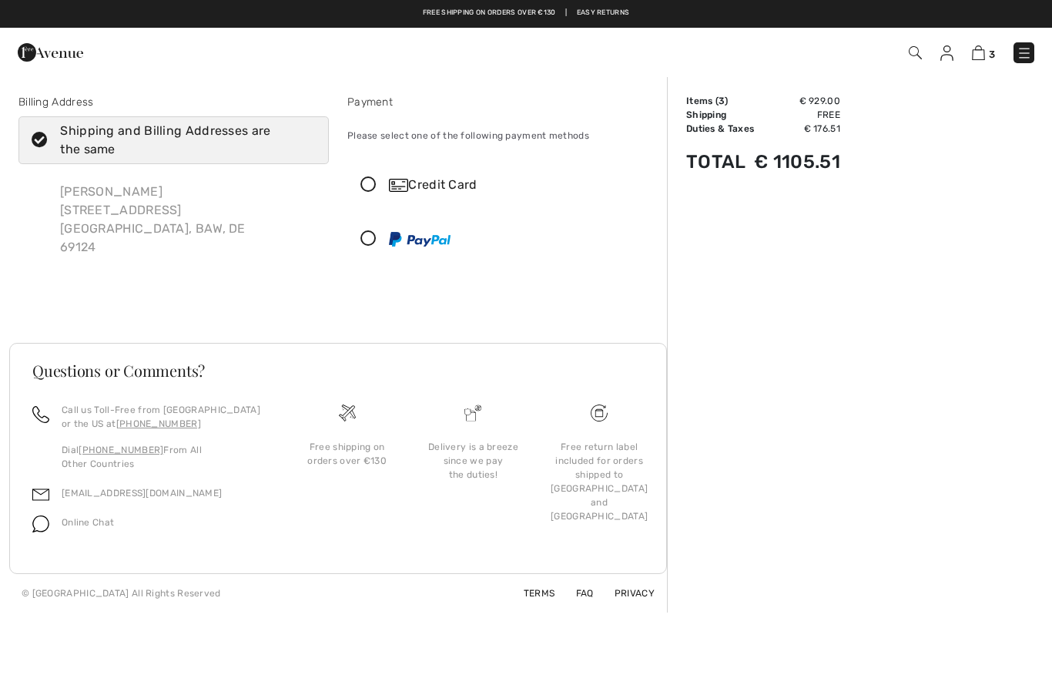
click at [367, 245] on icon at bounding box center [368, 239] width 41 height 16
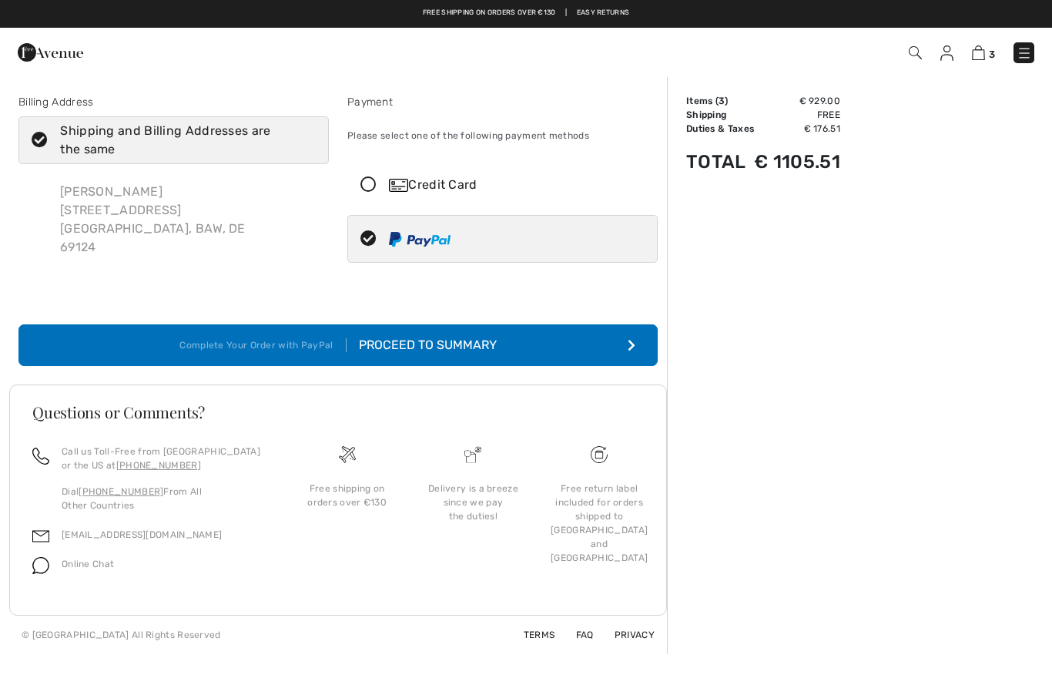
click at [495, 335] on button "Complete Your Order with PayPal Proceed to Summary" at bounding box center [337, 345] width 639 height 42
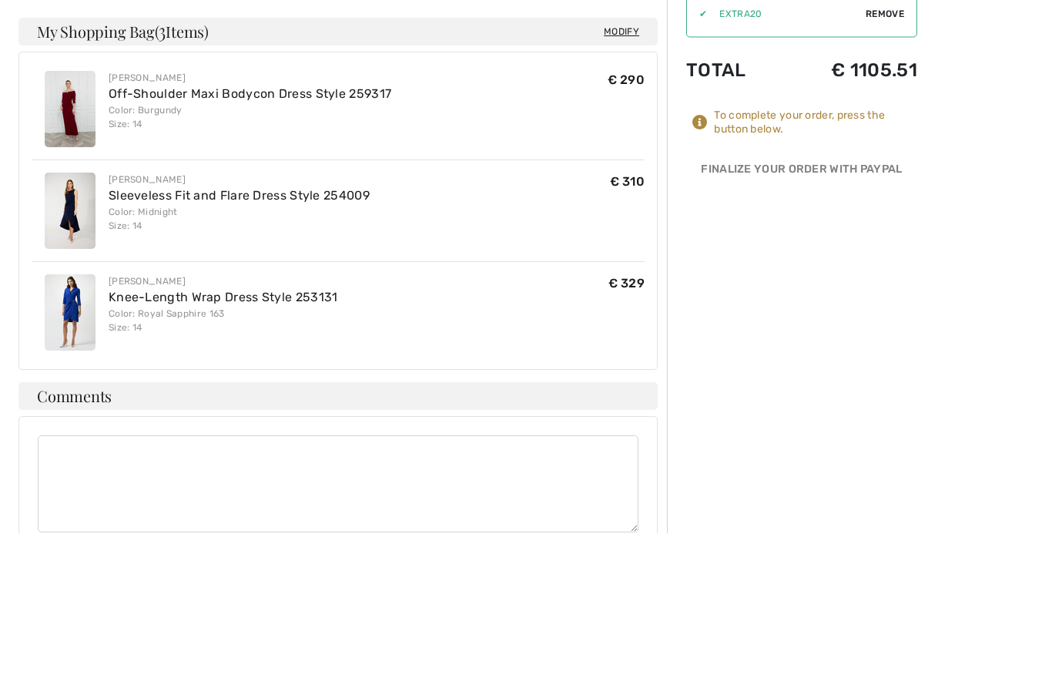
scroll to position [451, 0]
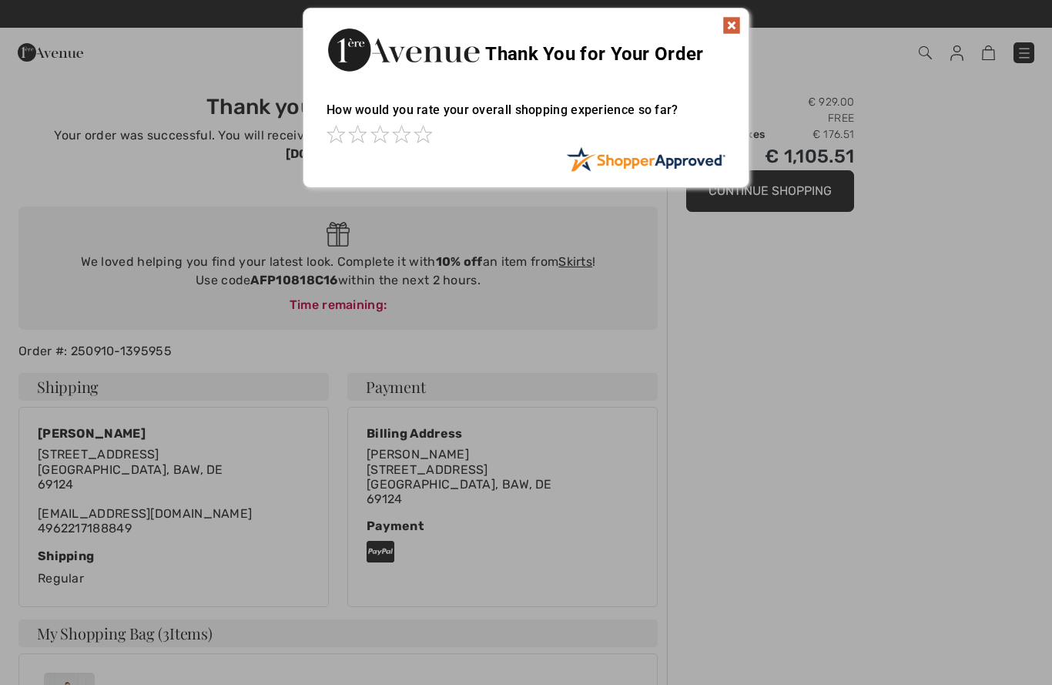
click at [840, 461] on div at bounding box center [526, 342] width 1052 height 685
click at [676, 329] on div at bounding box center [526, 342] width 1052 height 685
click at [733, 17] on img at bounding box center [732, 25] width 18 height 18
